Goal: Task Accomplishment & Management: Manage account settings

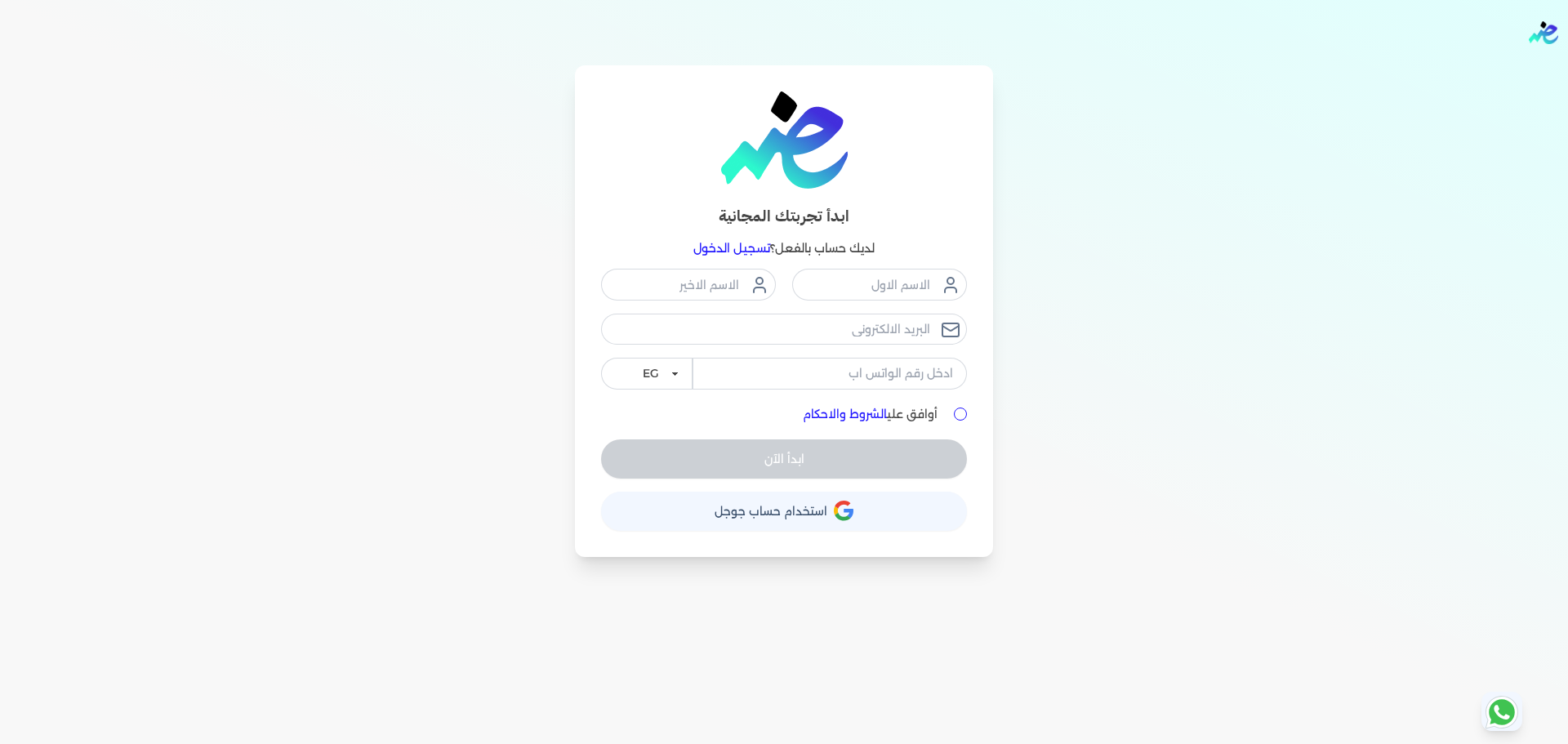
click at [725, 248] on link "تسجيل الدخول" at bounding box center [732, 249] width 77 height 15
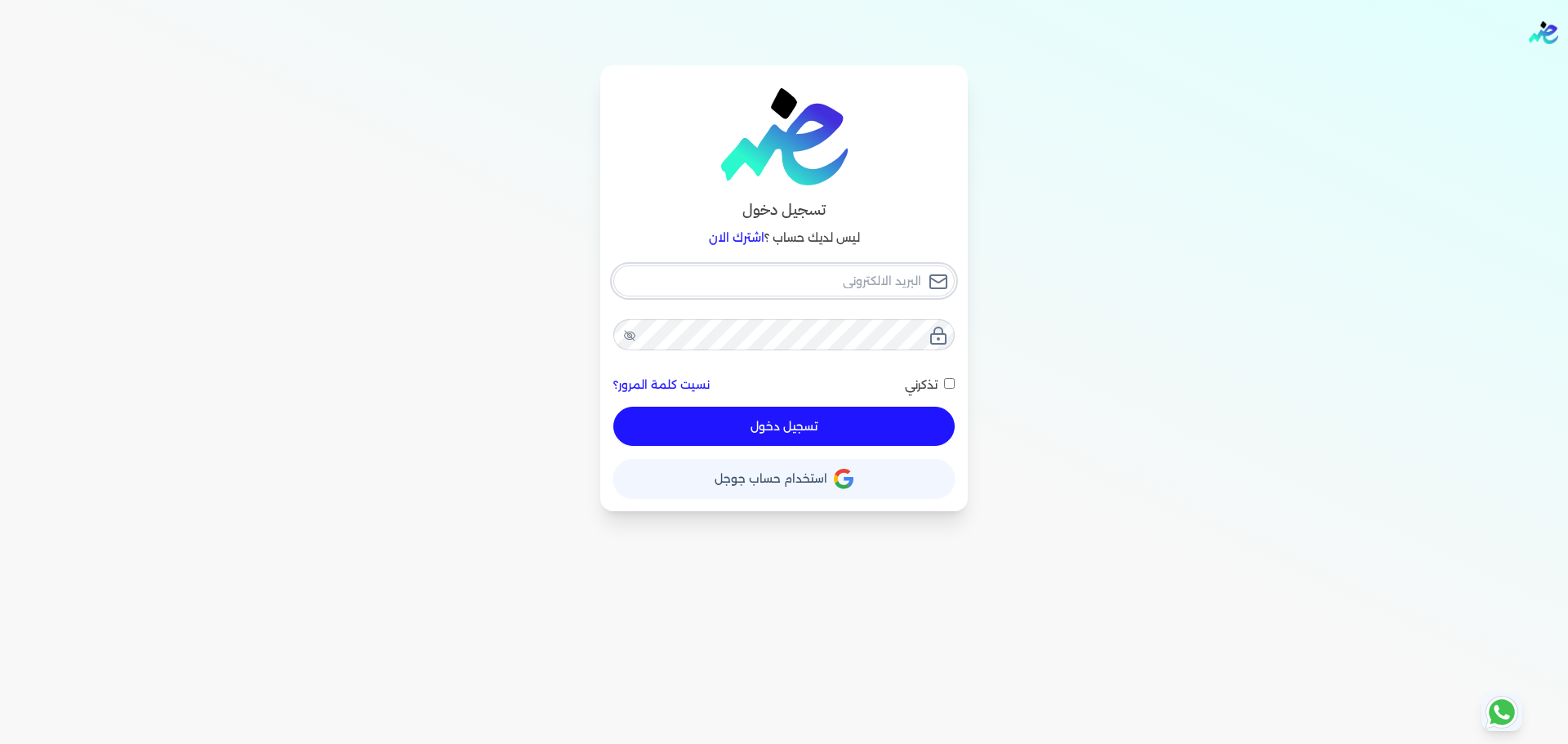
click at [768, 285] on input "email" at bounding box center [784, 281] width 341 height 31
checkbox input "false"
type input "seattleadvanced@gmail.com"
click at [768, 285] on input "seattleadvanced@gmail.com" at bounding box center [784, 281] width 341 height 31
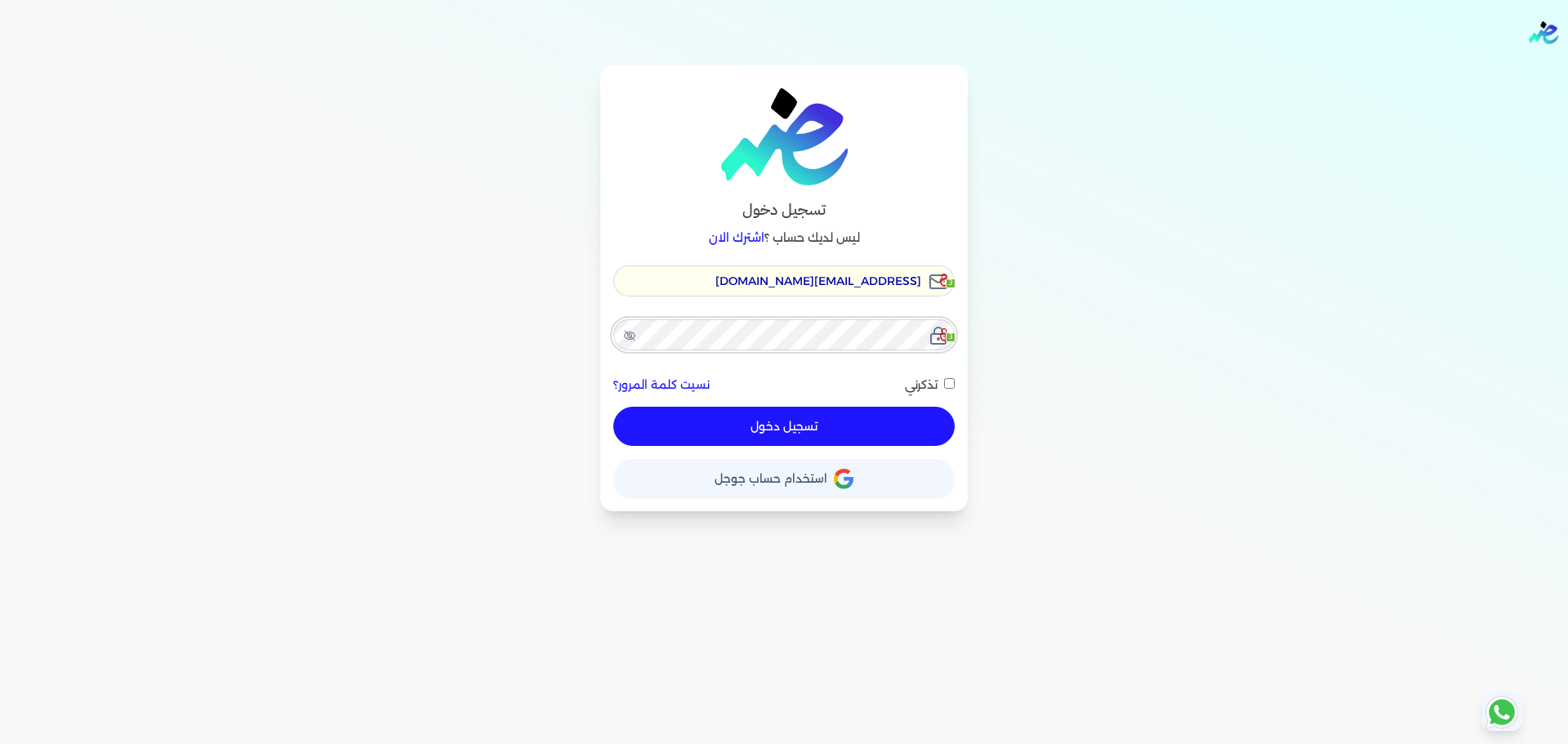
click at [768, 285] on input "seattleadvanced@gmail.com" at bounding box center [784, 281] width 341 height 31
checkbox input "false"
type input "h"
checkbox input "false"
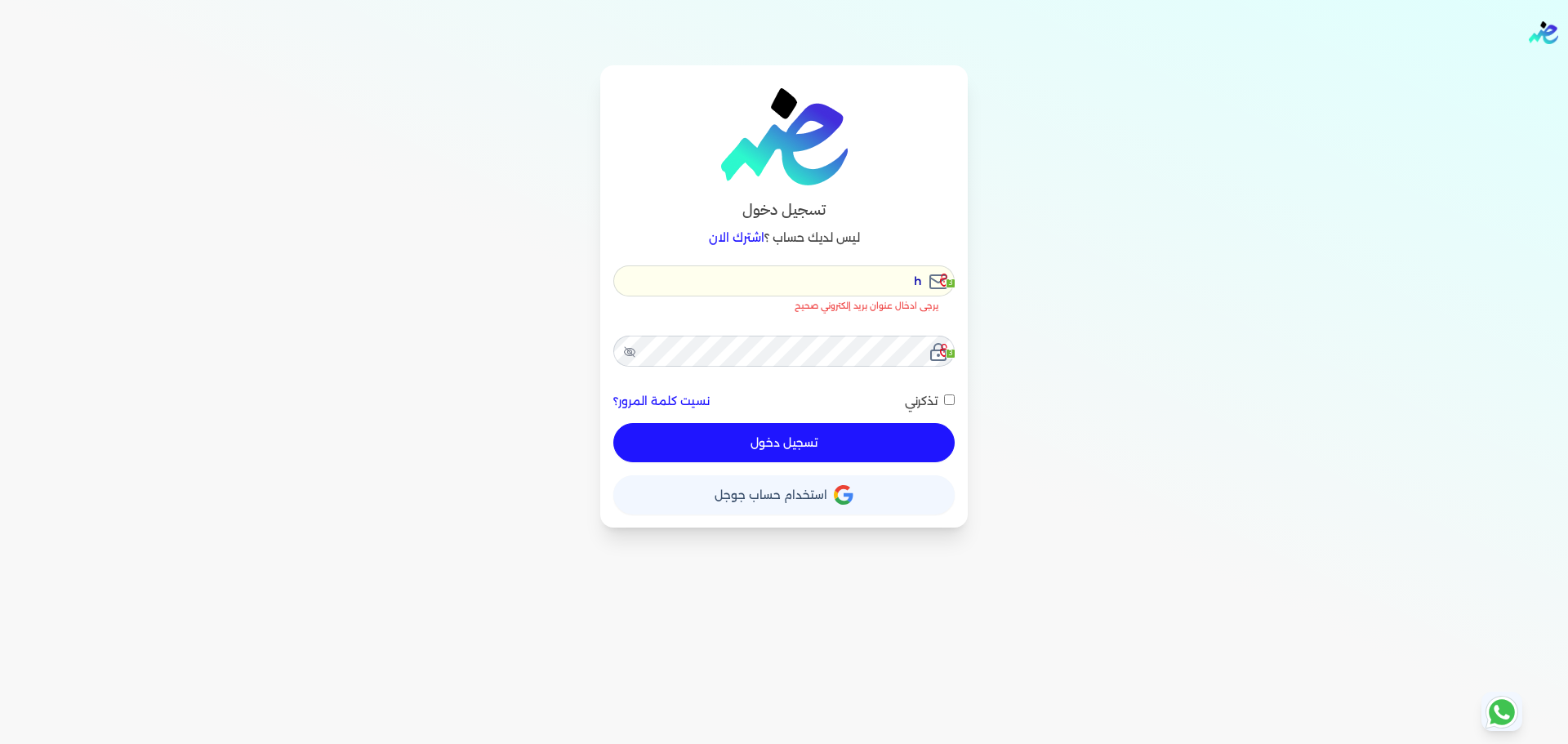
type input "hr"
checkbox input "false"
type input "hre"
checkbox input "false"
type input "hr"
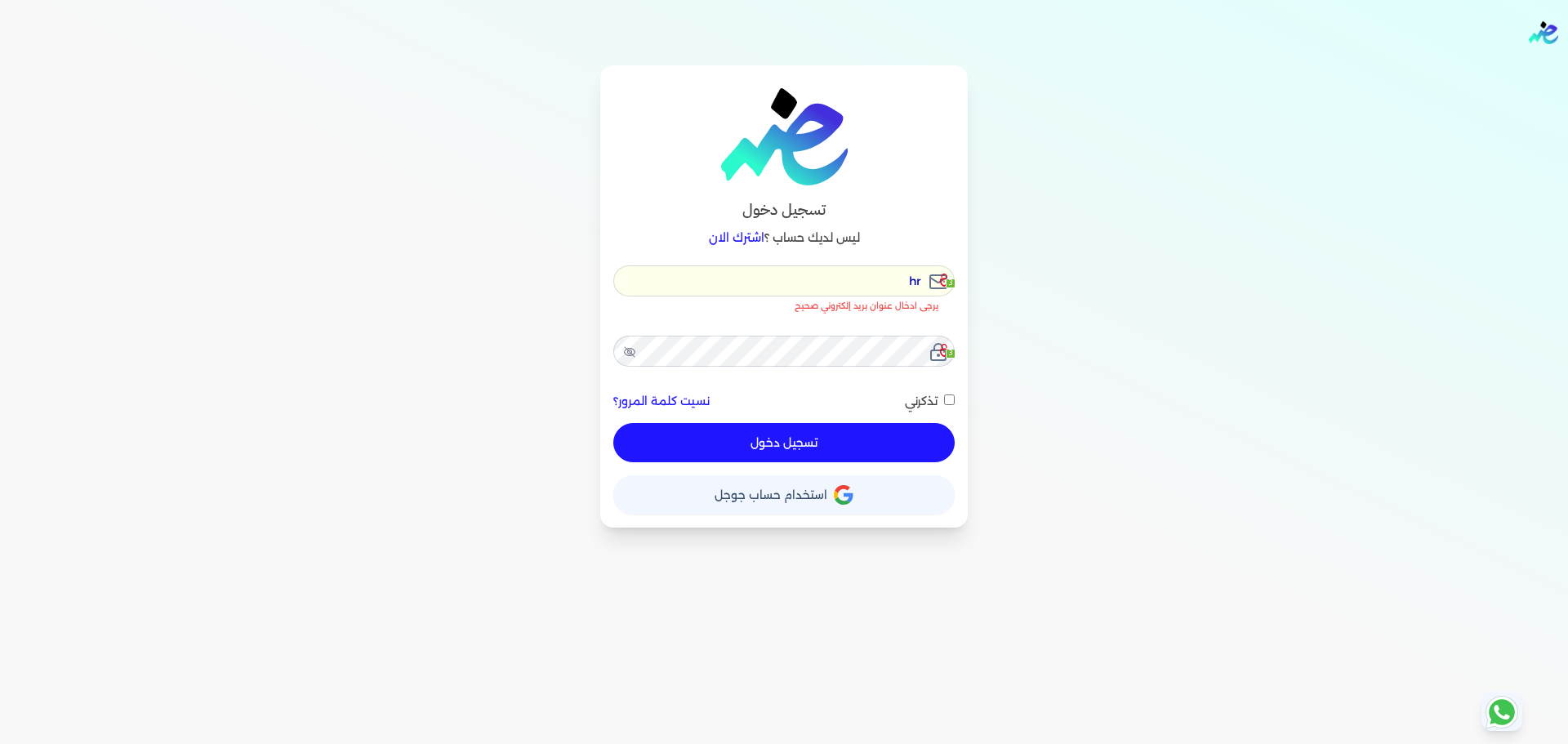
checkbox input "false"
type input "h"
checkbox input "false"
type input "he"
checkbox input "false"
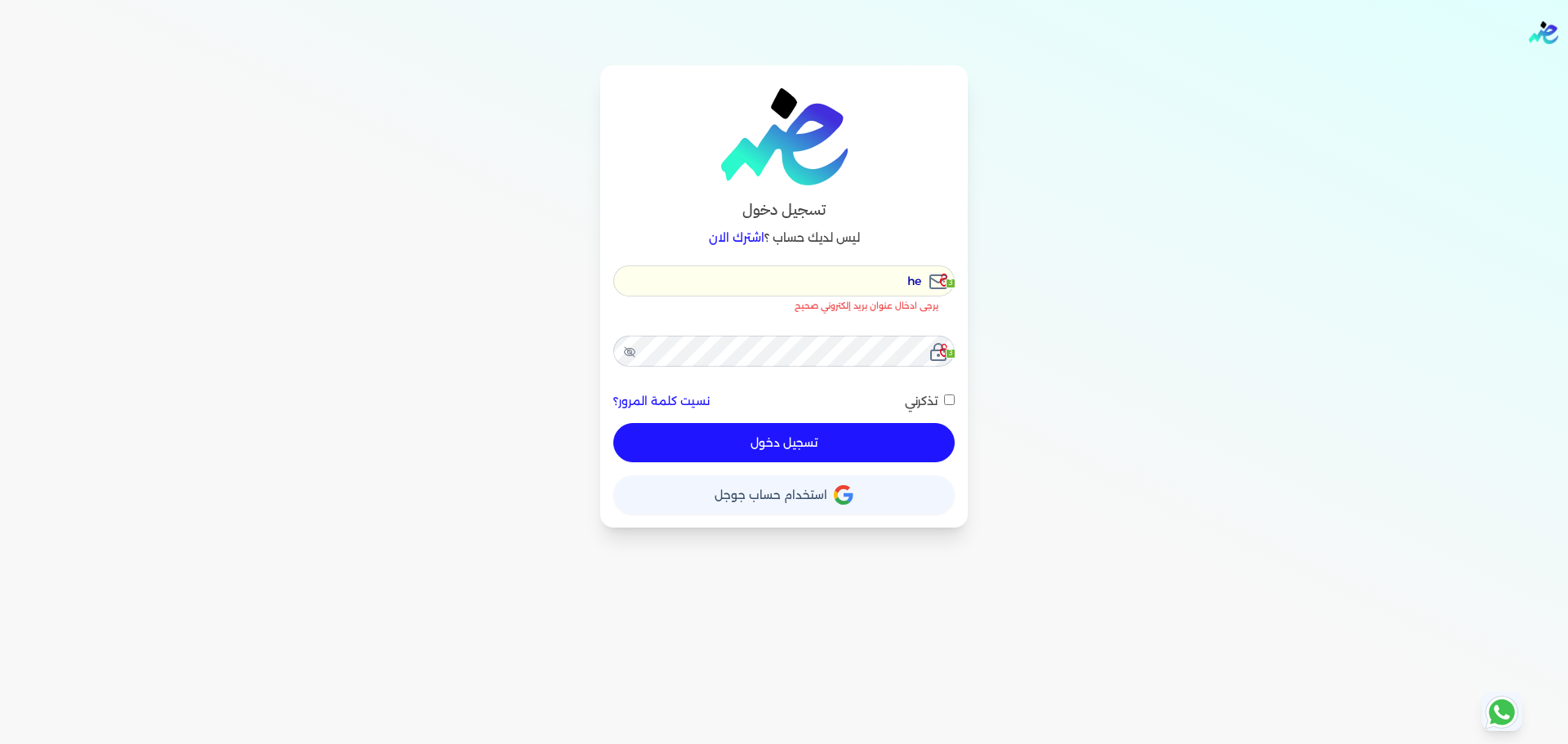
type input "hel"
checkbox input "false"
type input "hell"
checkbox input "false"
type input "hello"
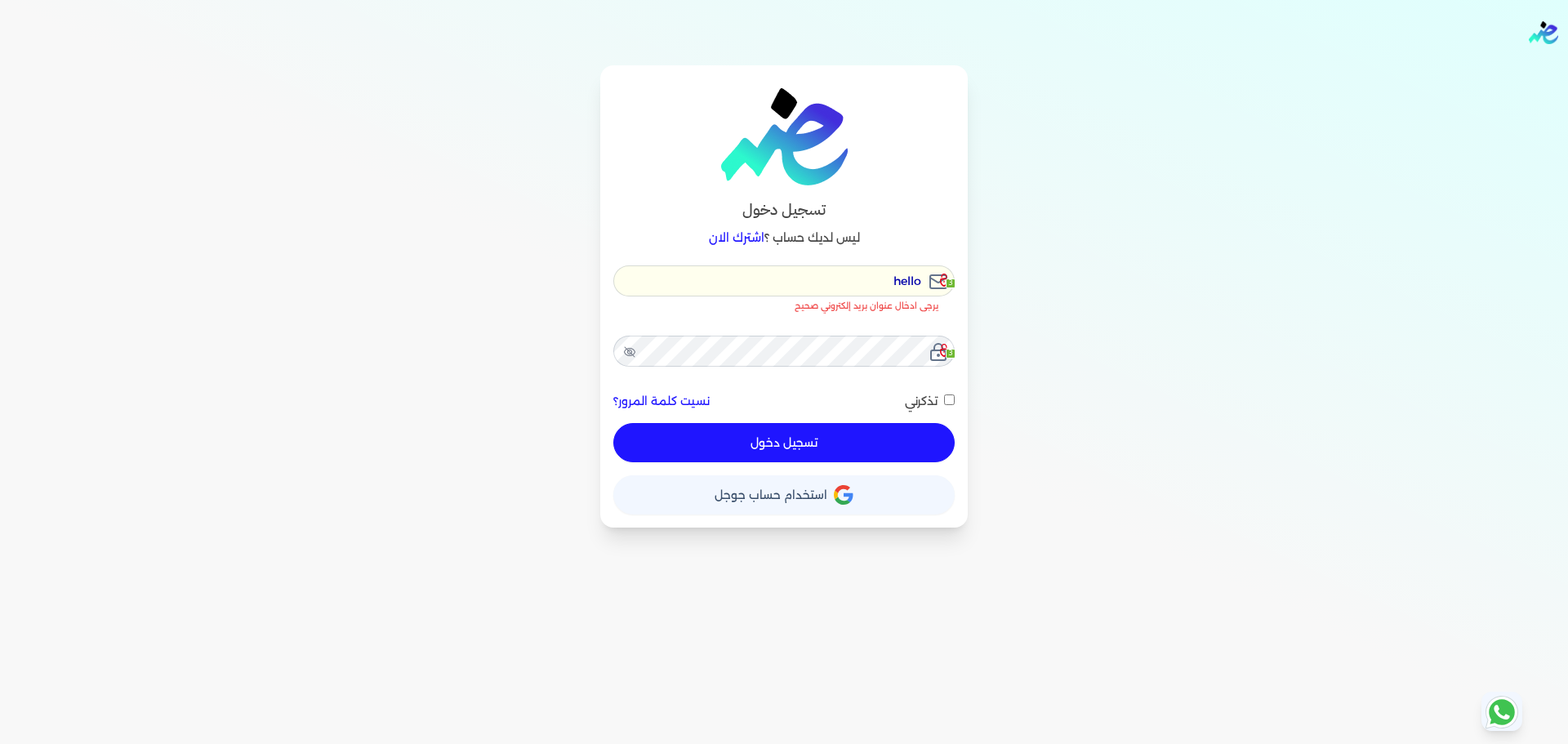
checkbox input "false"
type input "hello@"
checkbox input "false"
type input "hello@e"
checkbox input "false"
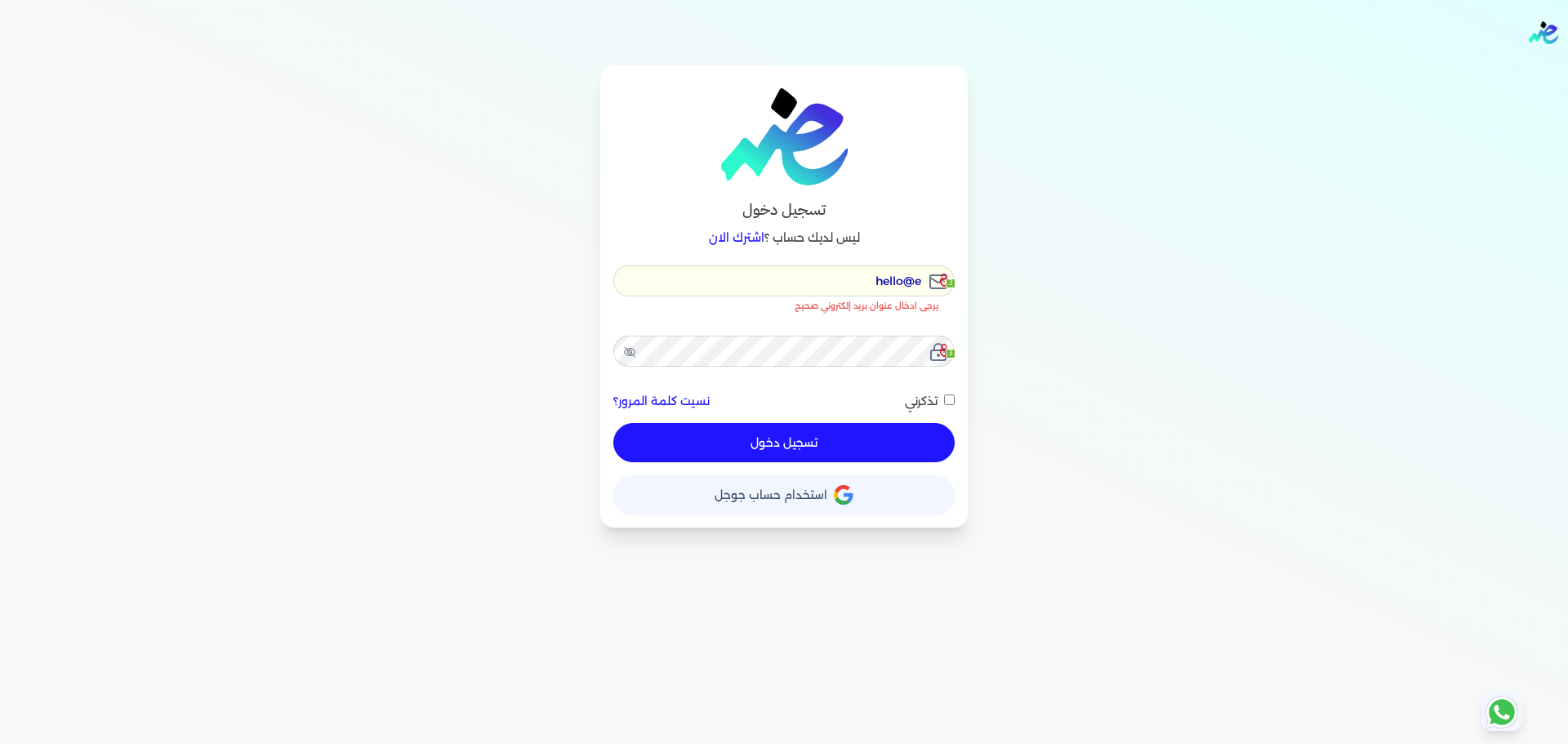
type input "hello@en"
checkbox input "false"
type input "hello@ens"
checkbox input "false"
type input "hello@enso"
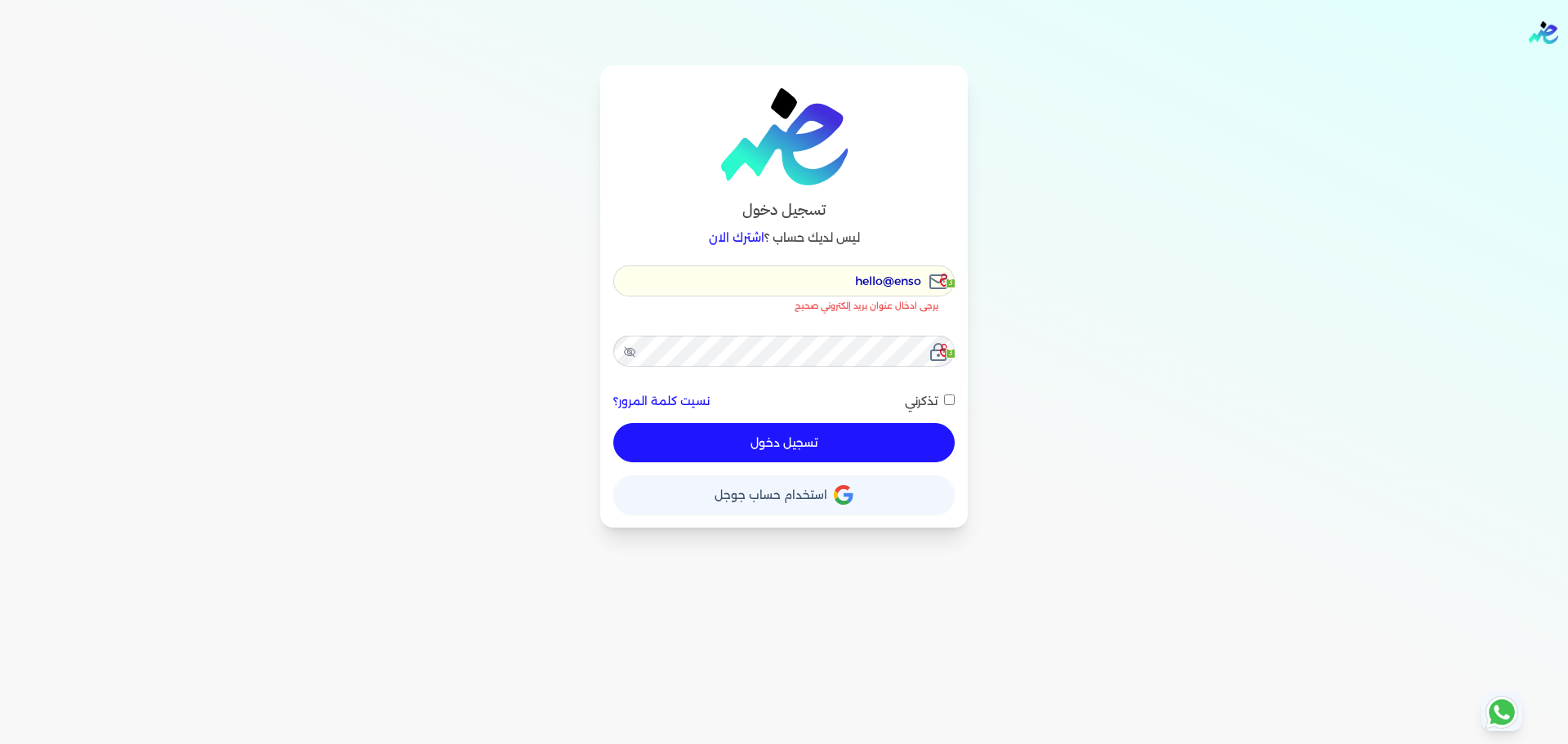
checkbox input "false"
type input "hello@ensou"
checkbox input "false"
type input "hello@ensoui"
checkbox input "false"
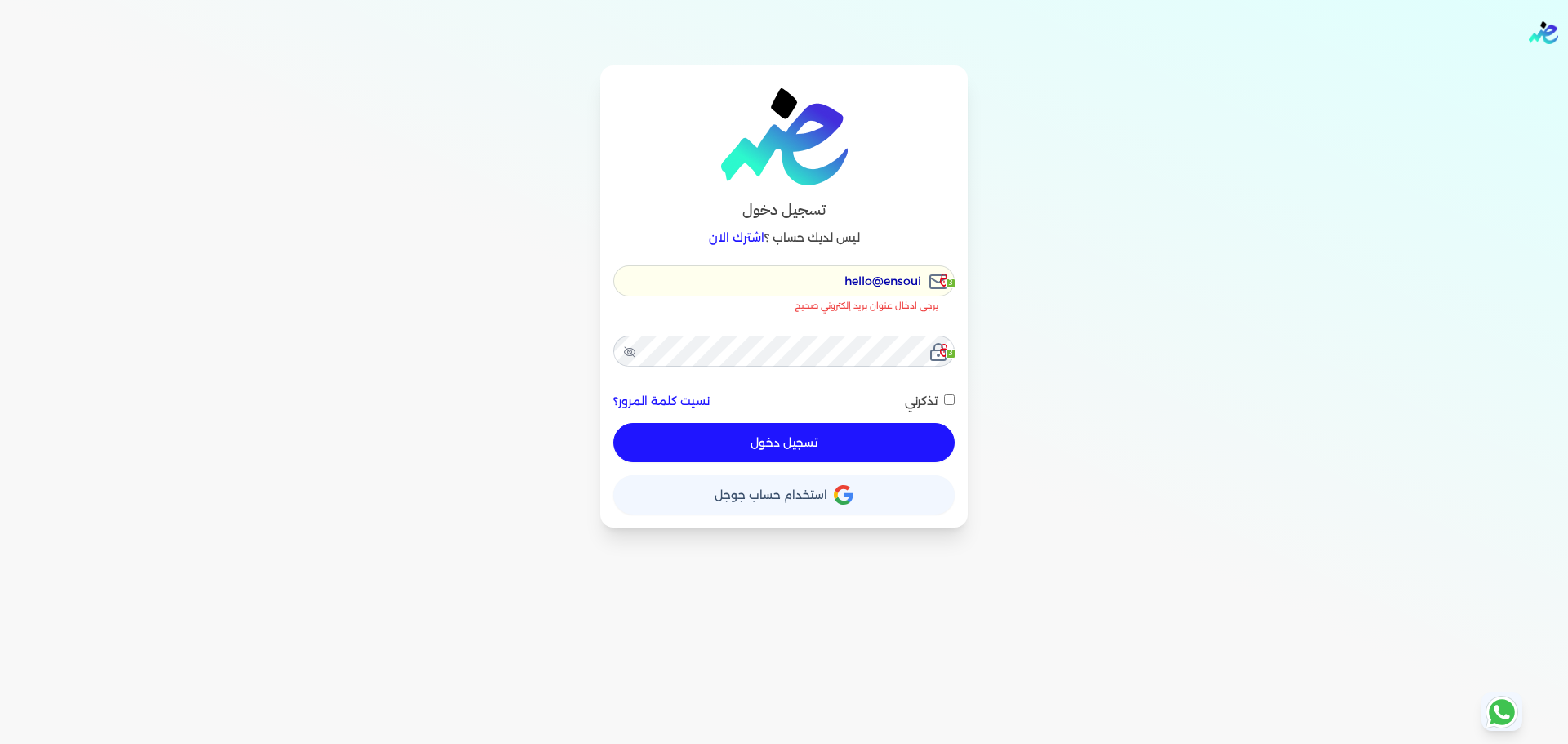
type input "hello@ensouif"
checkbox input "false"
type input "hello@ensouify"
checkbox input "false"
type input "hello@ensoulify"
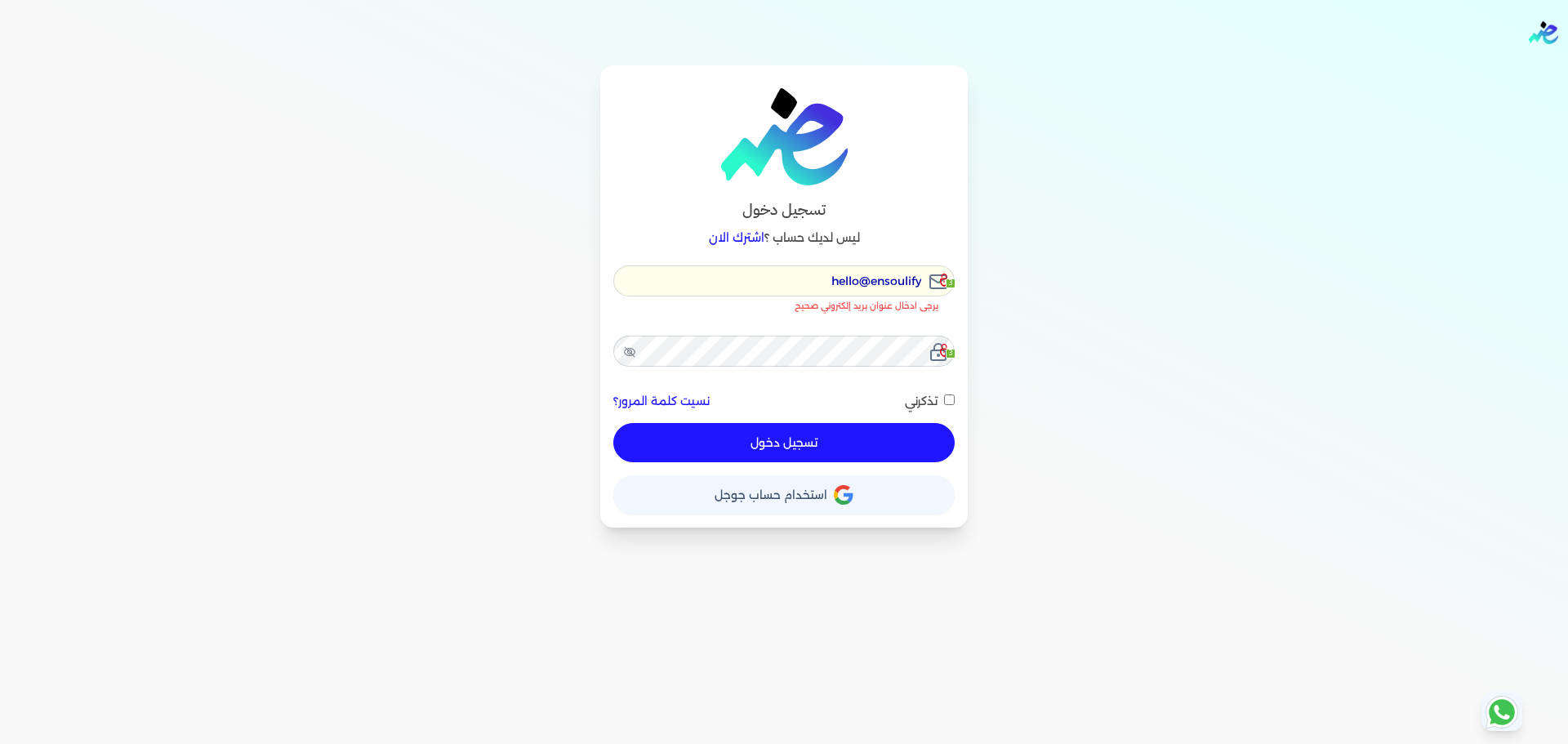
checkbox input "false"
type input "hello@ensoulify."
checkbox input "false"
type input "hello@ensoulify.c"
checkbox input "false"
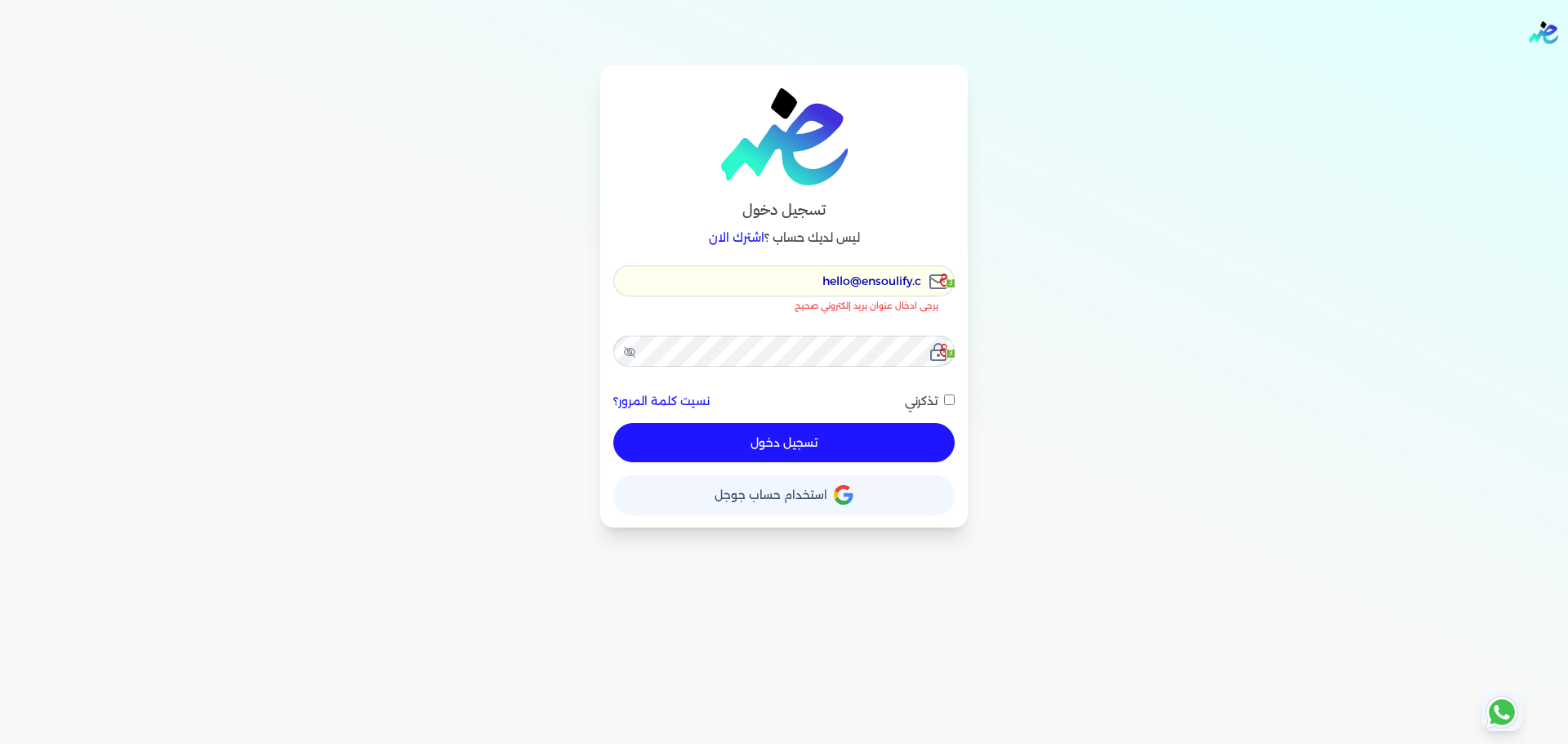
type input "hello@ensoulify.co"
checkbox input "false"
type input "[EMAIL_ADDRESS][DOMAIN_NAME]"
checkbox input "false"
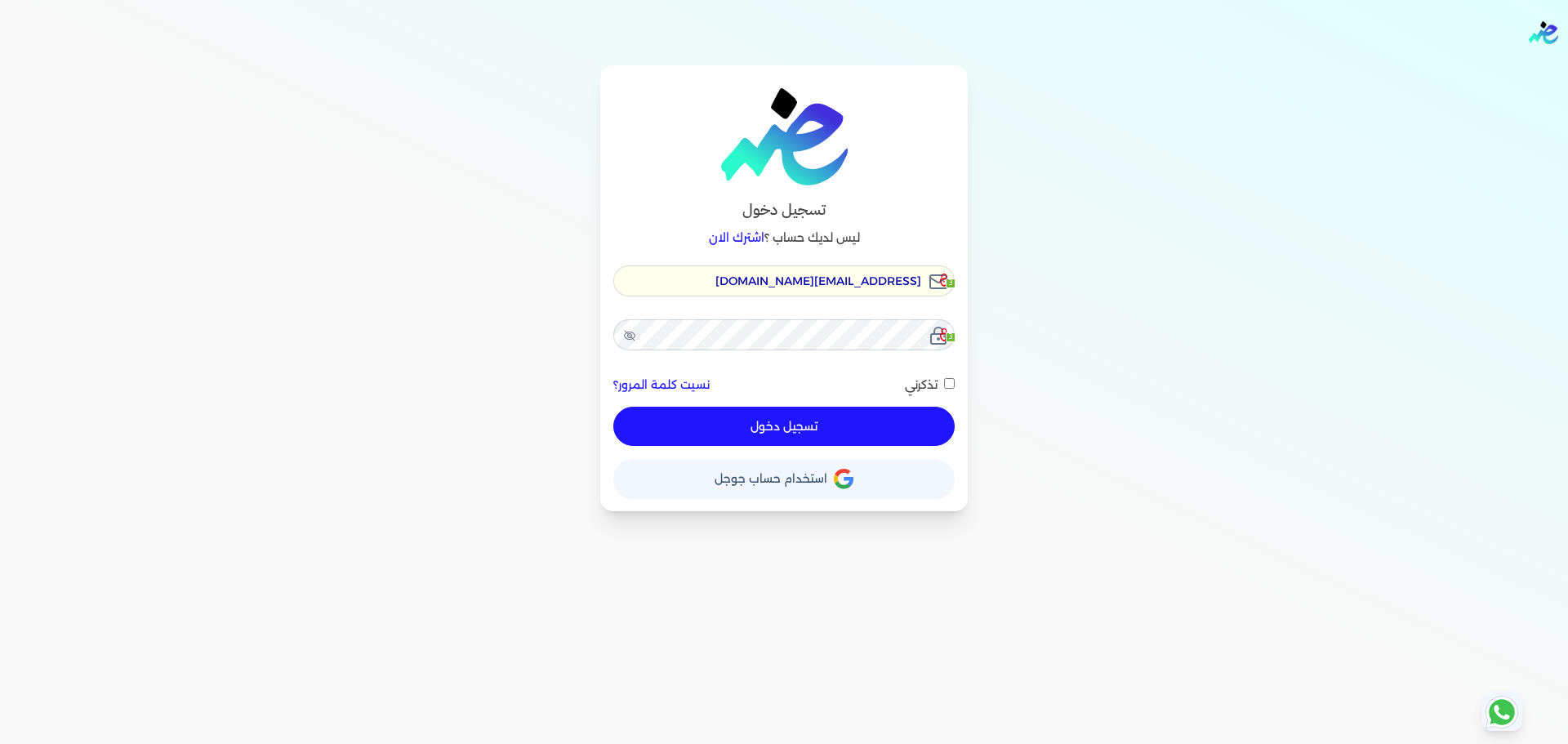
type input "[EMAIL_ADDRESS][DOMAIN_NAME]"
click at [790, 422] on button "تسجيل دخول" at bounding box center [784, 427] width 341 height 39
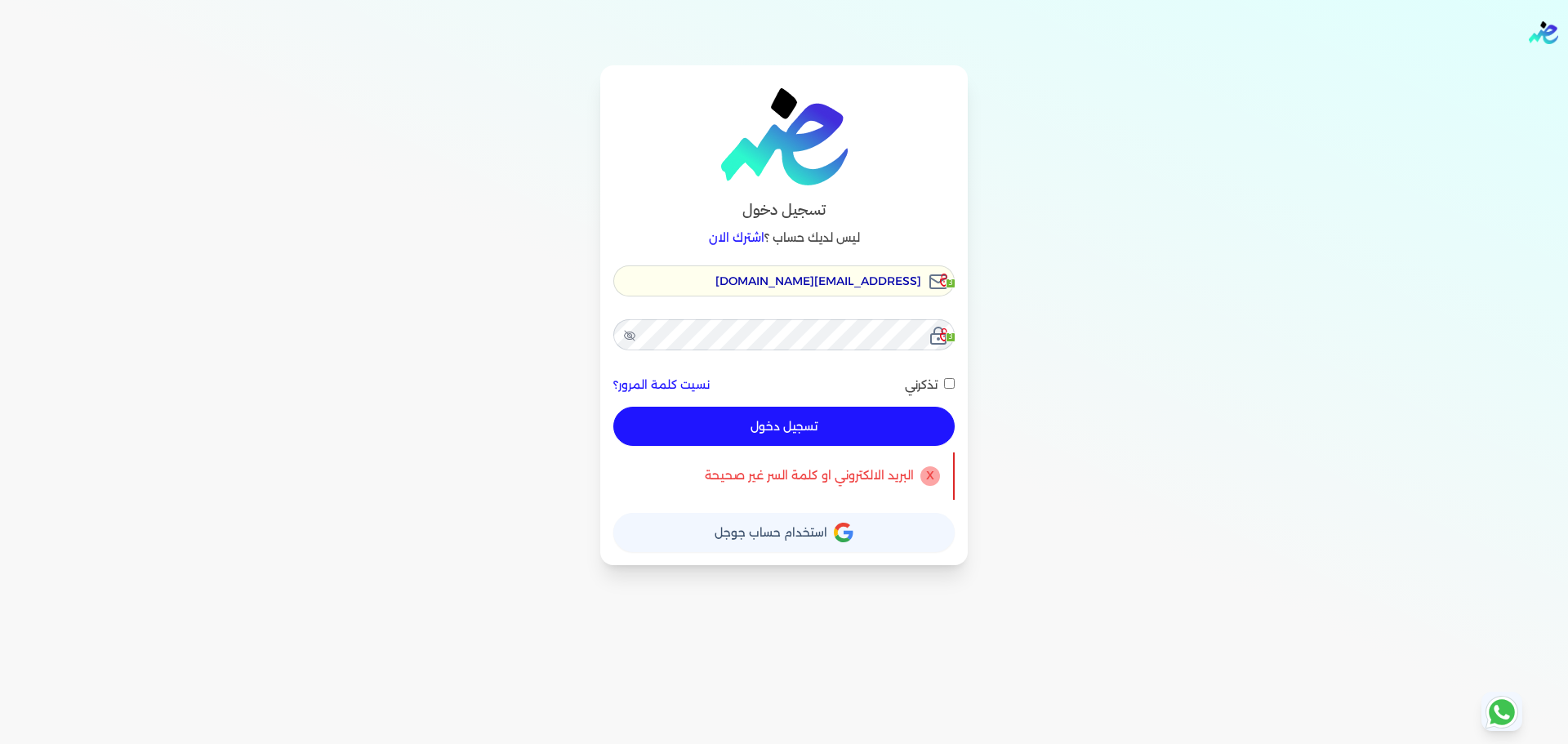
click at [875, 313] on div "hello@ensoulify.com 3 3 نسيت كلمة المرور؟ تذكرني تسجيل دخول" at bounding box center [784, 356] width 341 height 181
click at [856, 443] on button "تسجيل دخول" at bounding box center [784, 427] width 341 height 39
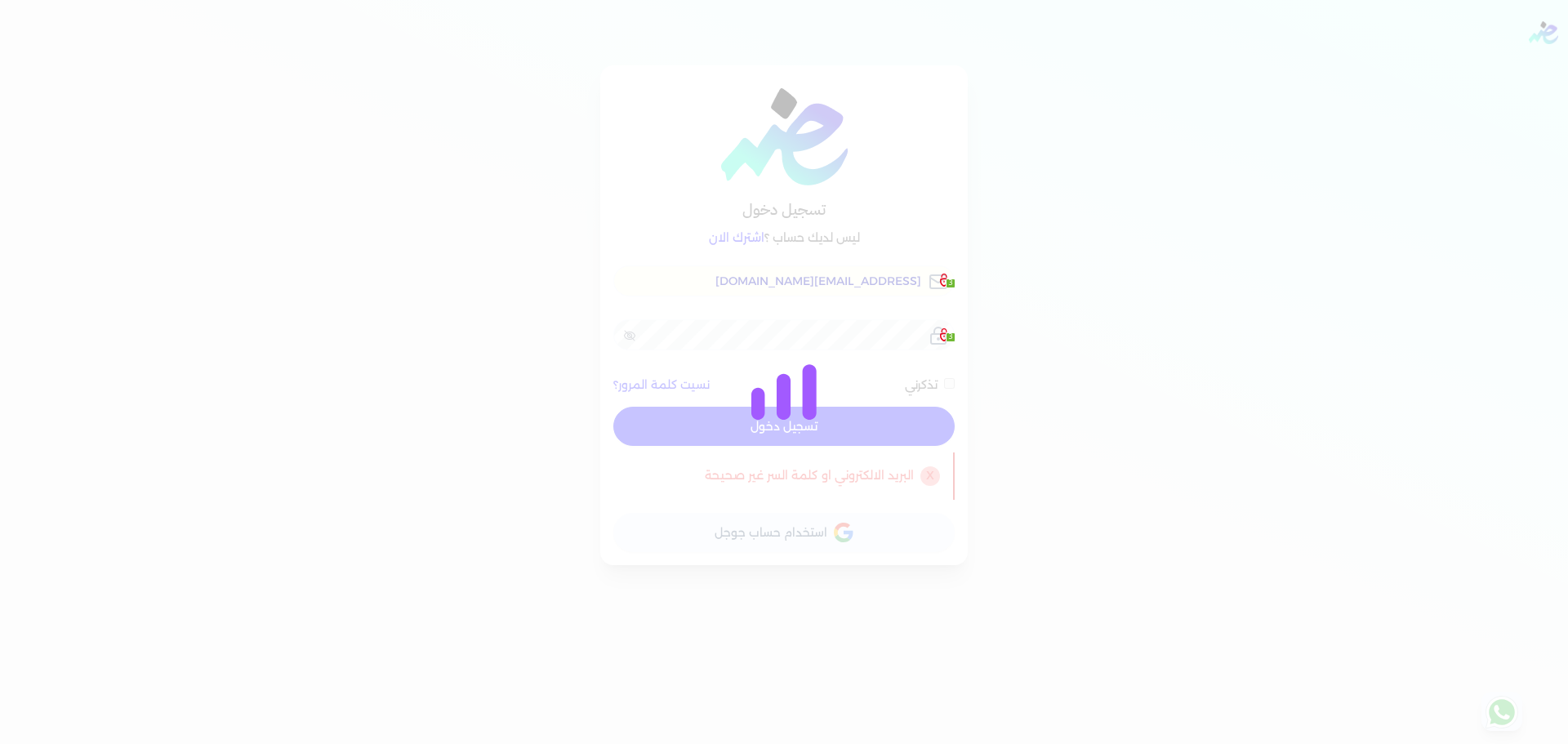
checkbox input "false"
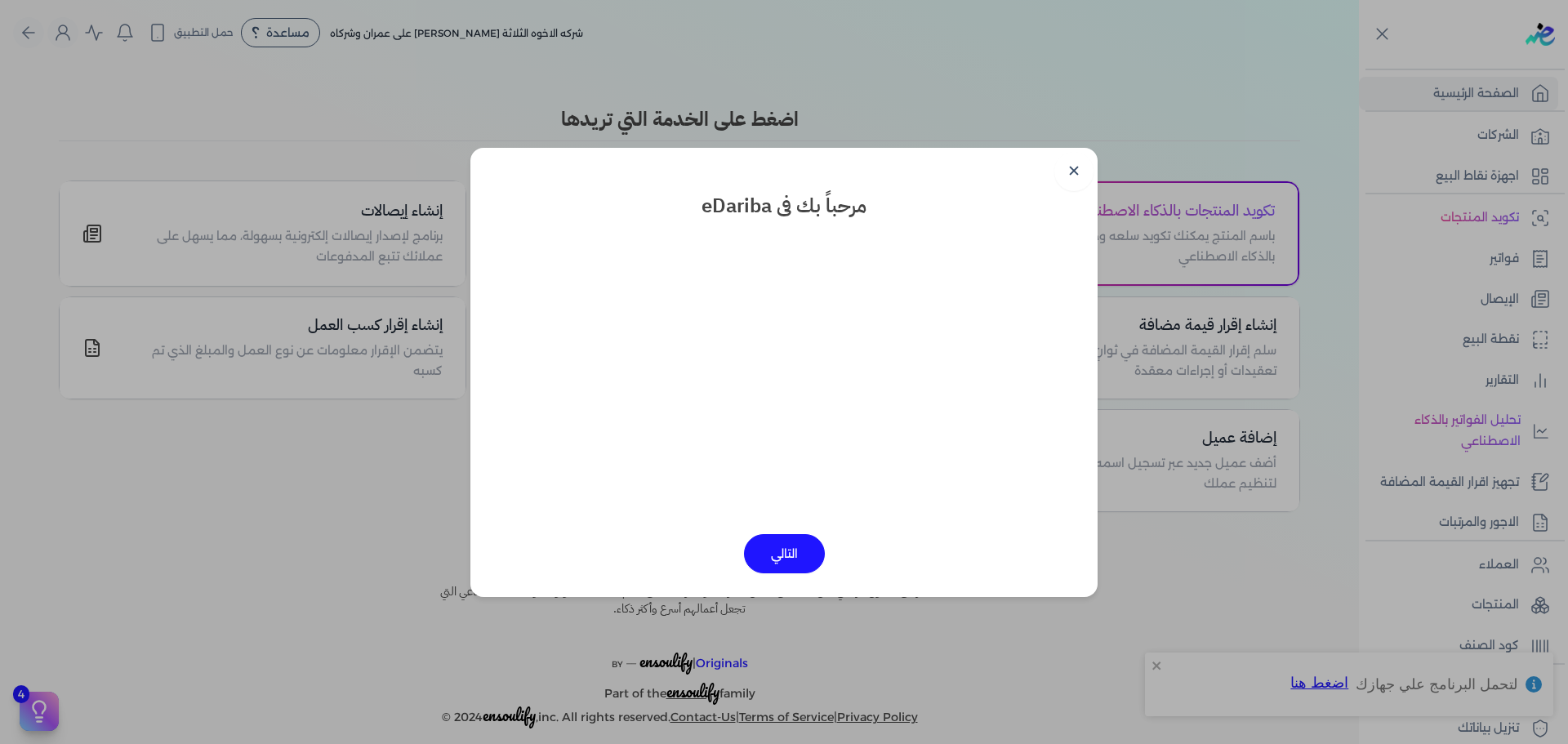
click at [1073, 159] on link "✕" at bounding box center [1074, 171] width 39 height 39
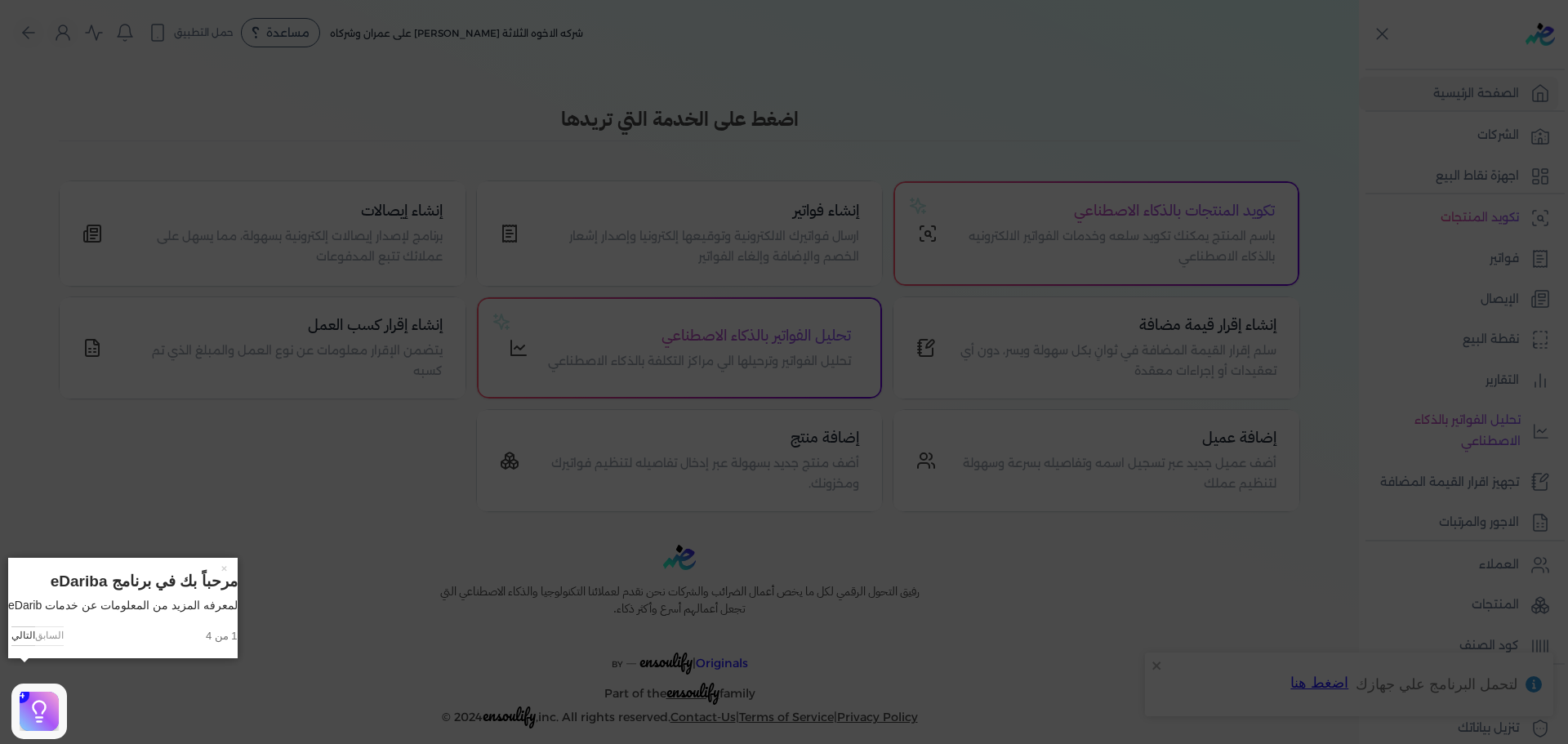
click at [1474, 208] on icon at bounding box center [784, 372] width 1568 height 744
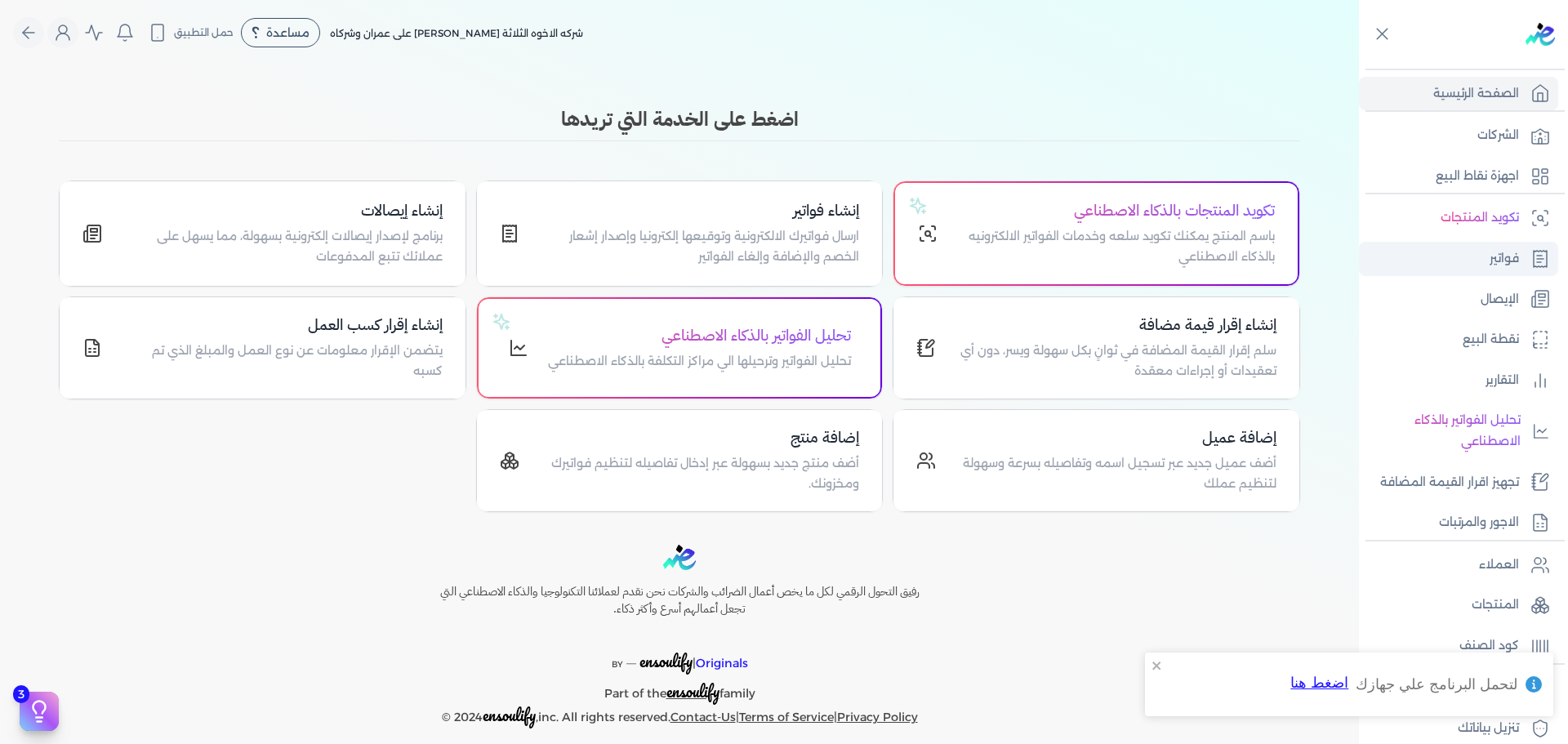
click at [1520, 261] on link "فواتير" at bounding box center [1459, 259] width 199 height 34
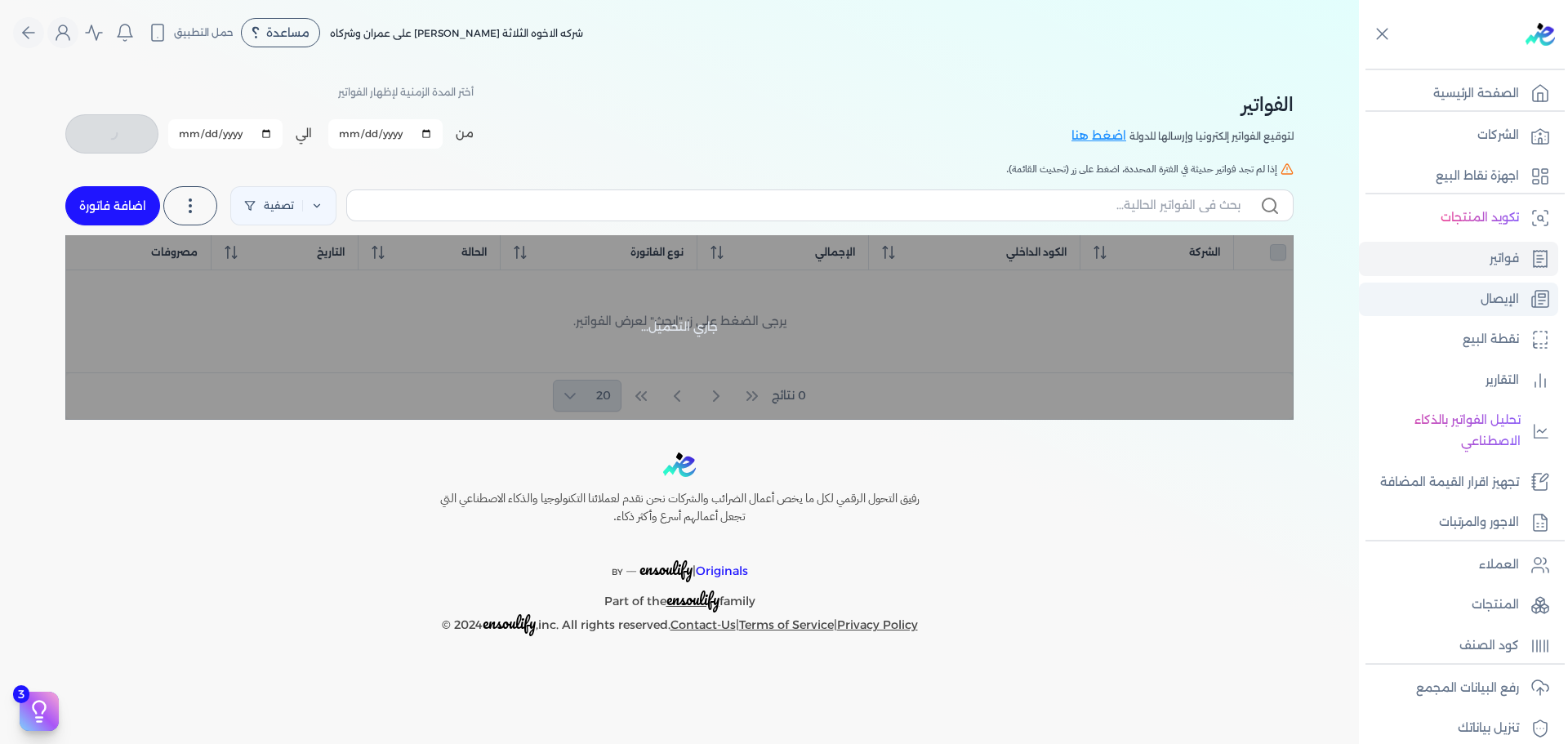
click at [1516, 296] on p "الإيصال" at bounding box center [1500, 299] width 39 height 21
click at [1511, 179] on p "اجهزة نقاط البيع" at bounding box center [1478, 176] width 84 height 21
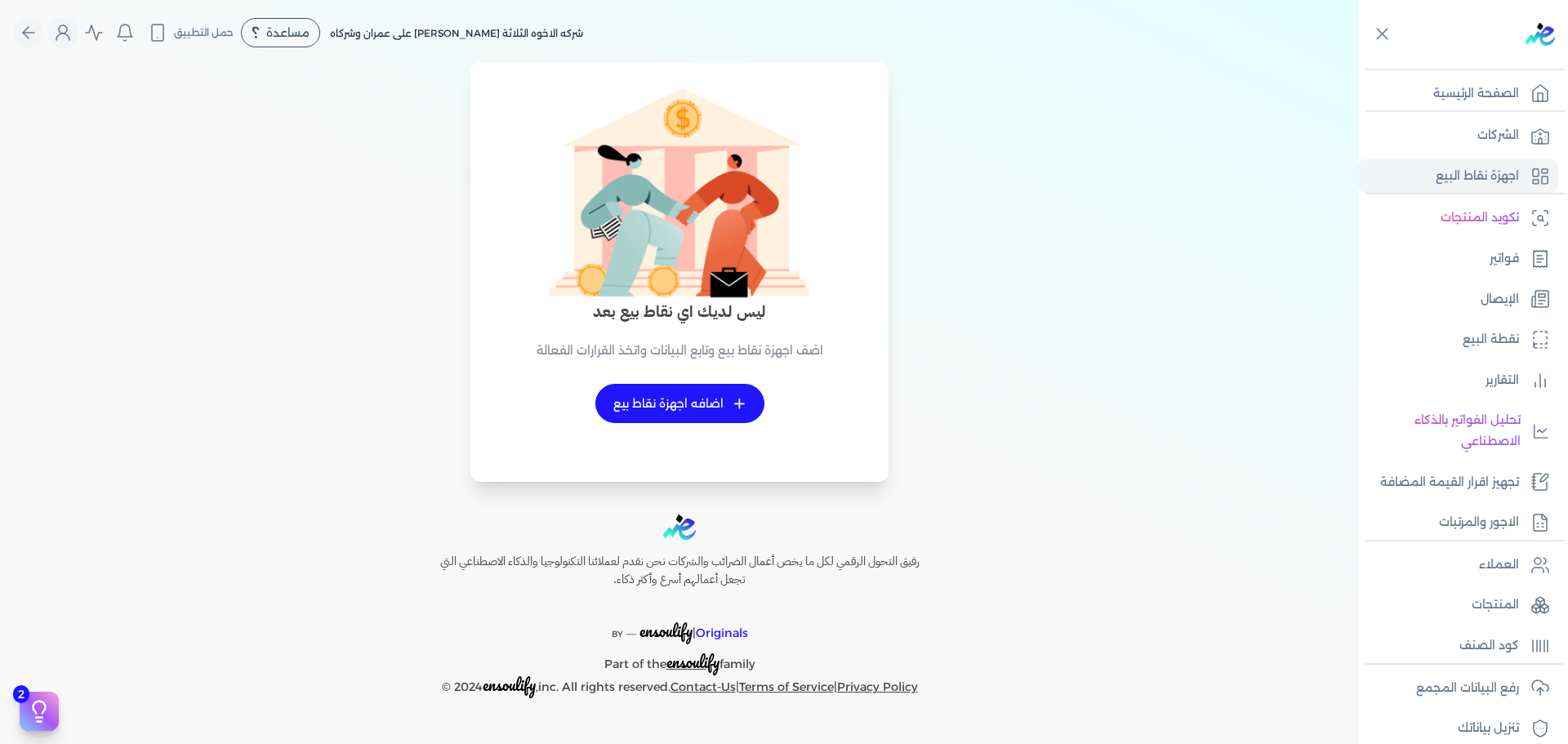
click at [669, 405] on link "+ اضافه اجهزة نقاط بيع" at bounding box center [680, 404] width 169 height 39
click at [688, 404] on link "+ اضافه اجهزة نقاط بيع" at bounding box center [680, 404] width 169 height 39
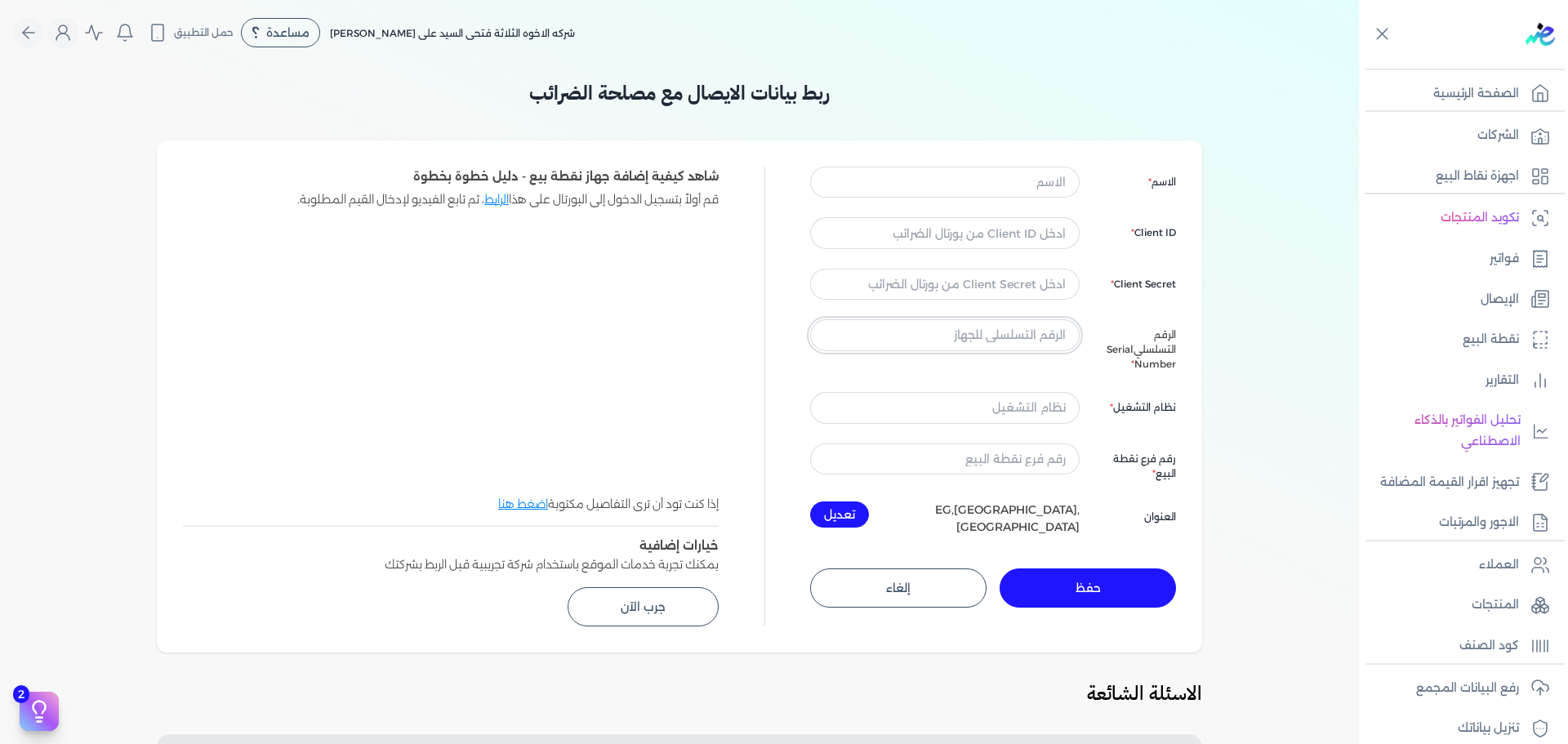
click at [1048, 338] on input "text" at bounding box center [945, 335] width 270 height 31
paste input "20-C1-9B-05-98-44"
type input "20-C1-9B-05-98-44"
click at [1040, 392] on input "text" at bounding box center [945, 408] width 270 height 31
